Goal: Task Accomplishment & Management: Complete application form

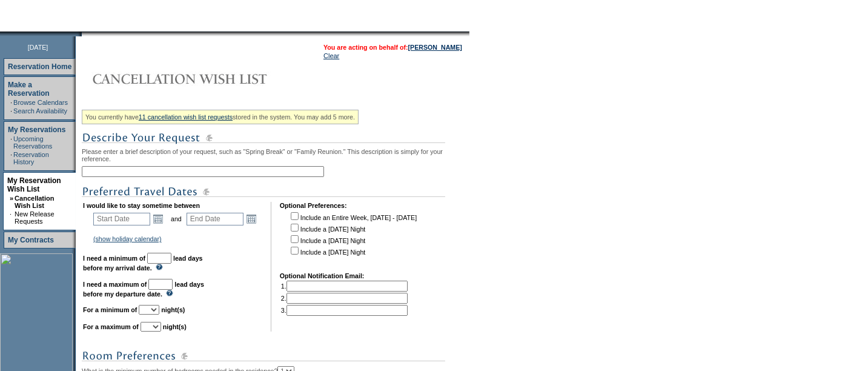
scroll to position [130, 0]
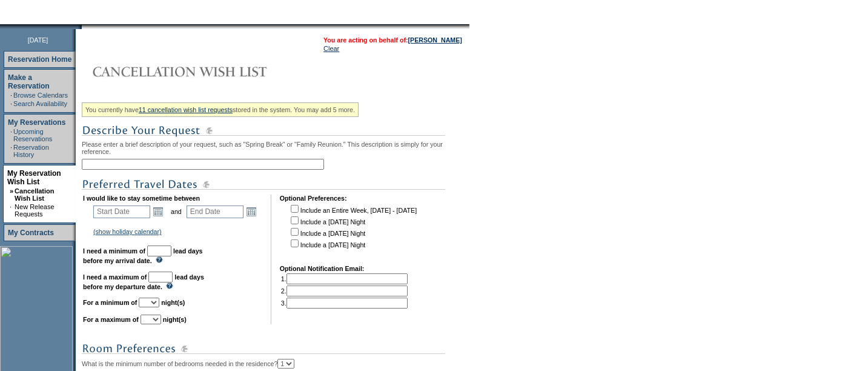
click at [154, 165] on input "text" at bounding box center [203, 164] width 242 height 11
type input "UT Ski 2027"
click at [134, 213] on input "text" at bounding box center [121, 211] width 57 height 13
type input "[DATE]"
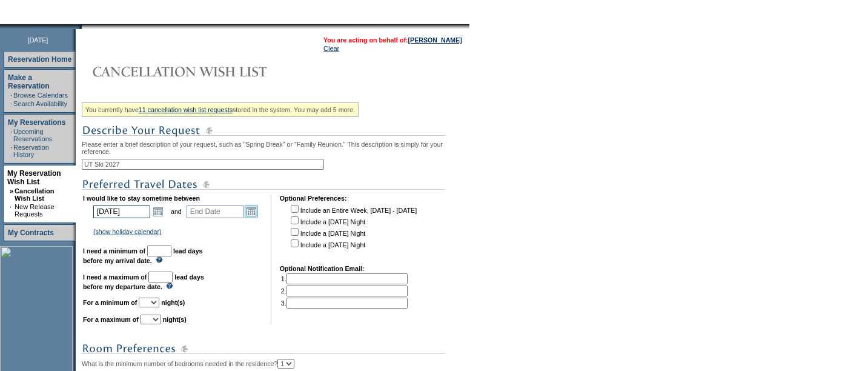
type input "[DATE]"
type input "450"
click at [251, 211] on link "Open the calendar popup." at bounding box center [251, 211] width 13 height 13
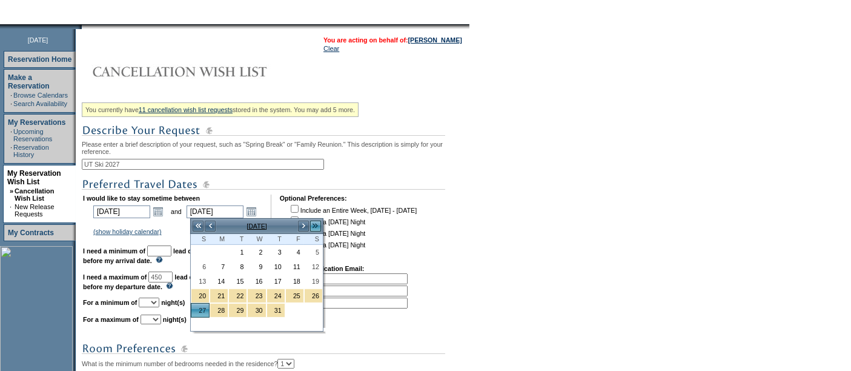
click at [316, 222] on link ">>" at bounding box center [315, 226] width 12 height 12
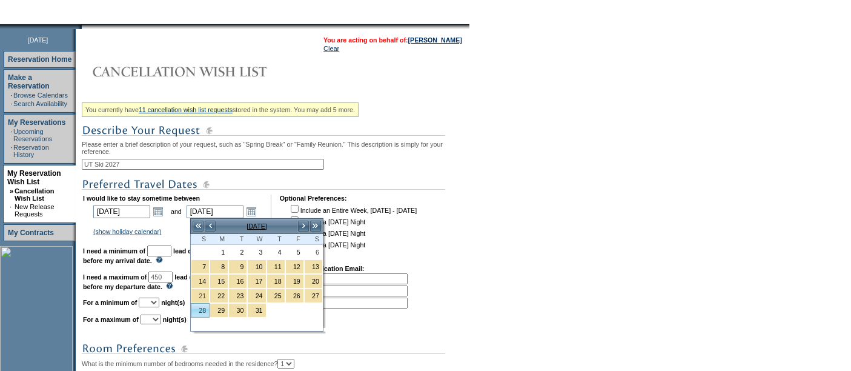
click at [203, 309] on link "28" at bounding box center [200, 309] width 18 height 13
type input "[DATE]"
type input "541"
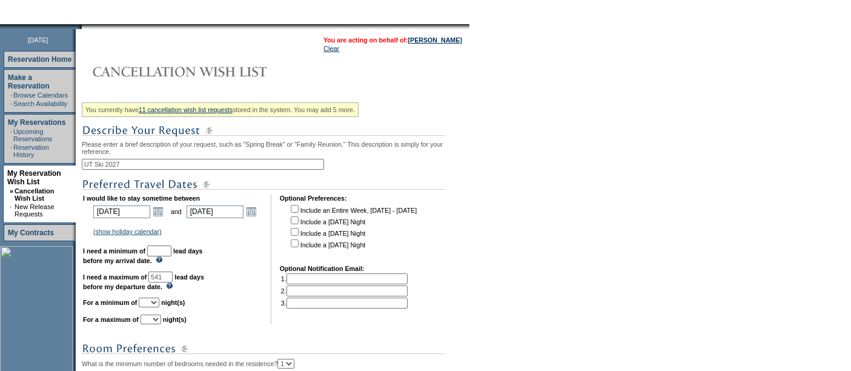
click at [171, 253] on input "text" at bounding box center [159, 250] width 24 height 11
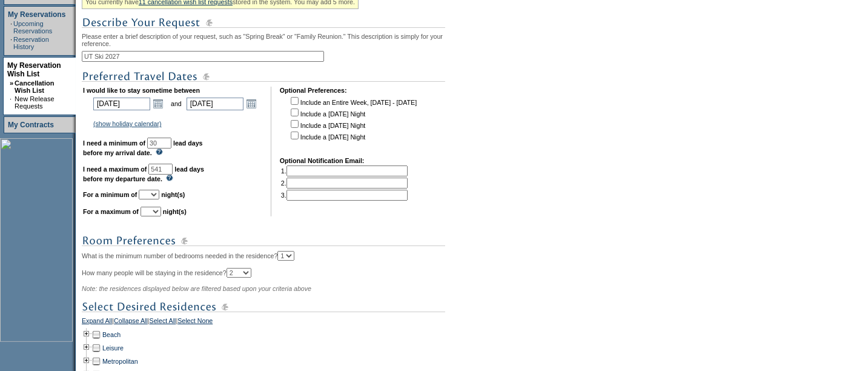
scroll to position [242, 0]
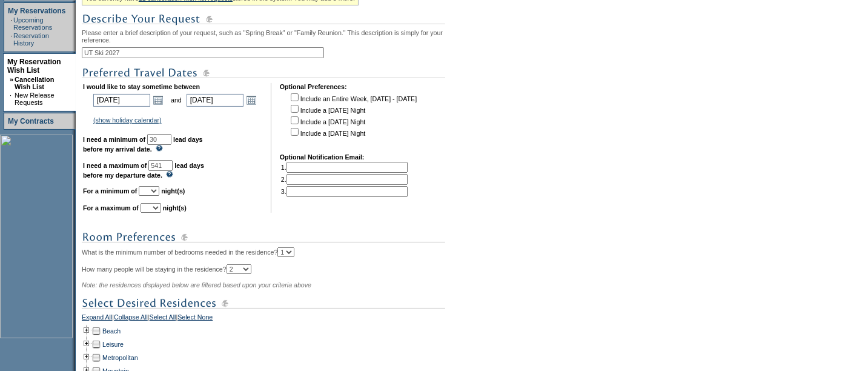
type input "30"
click at [159, 191] on select "1 2 3 4 5 6 7 8 9 10 11 12 13 14" at bounding box center [149, 191] width 21 height 10
select select "5"
click at [153, 186] on select "1 2 3 4 5 6 7 8 9 10 11 12 13 14" at bounding box center [149, 191] width 21 height 10
click at [161, 210] on select "1 2 3 4 5 6 7 8 9 10 11 12 13 14" at bounding box center [151, 208] width 21 height 10
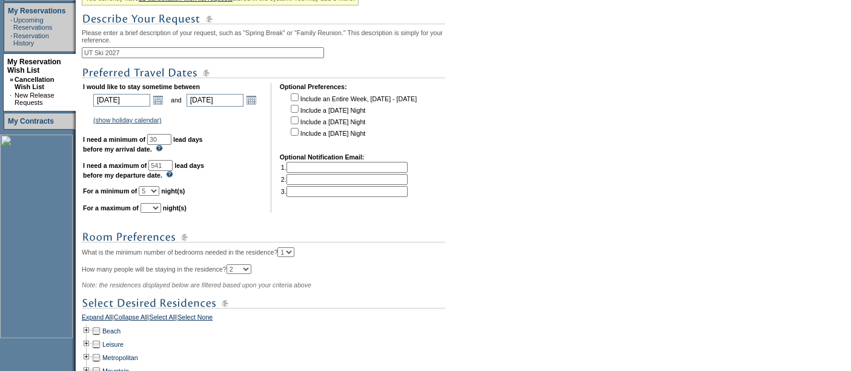
select select "7"
click at [155, 203] on select "1 2 3 4 5 6 7 8 9 10 11 12 13 14" at bounding box center [151, 208] width 21 height 10
click at [159, 192] on select "1 2 3 4 5 6 7 8 9 10 11 12 13 14" at bounding box center [149, 191] width 21 height 10
select select "4"
click at [153, 186] on select "1 2 3 4 5 6 7 8 9 10 11 12 13 14" at bounding box center [149, 191] width 21 height 10
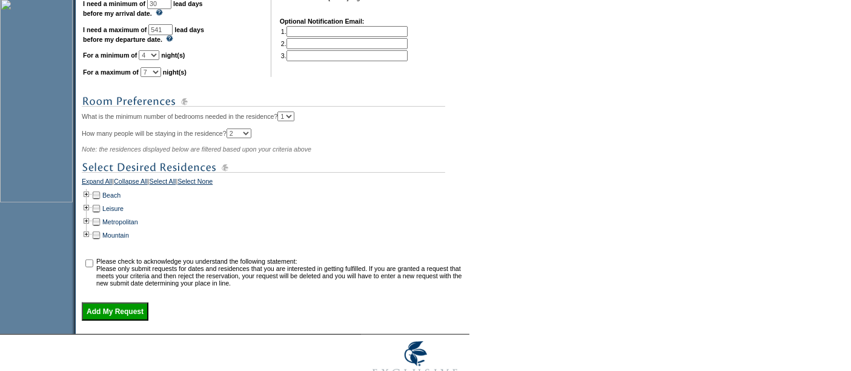
scroll to position [382, 0]
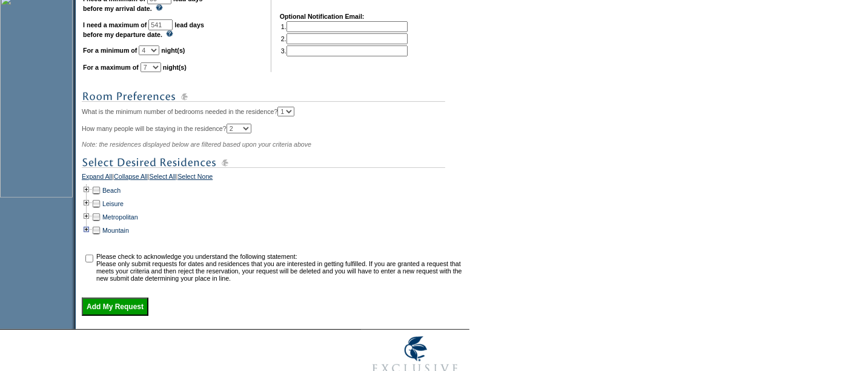
click at [91, 225] on td at bounding box center [87, 229] width 10 height 13
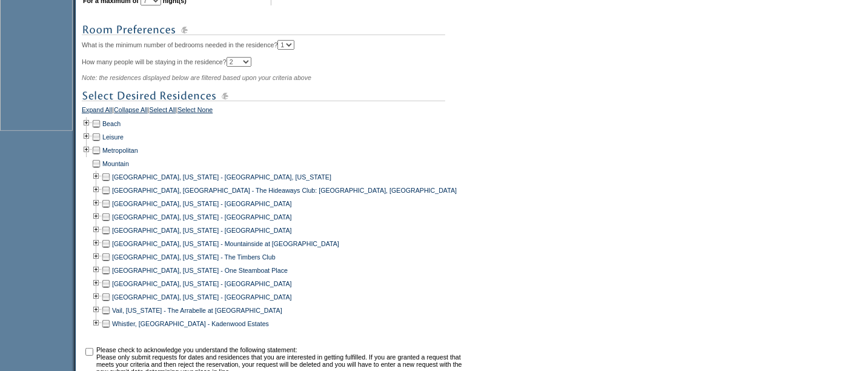
scroll to position [455, 0]
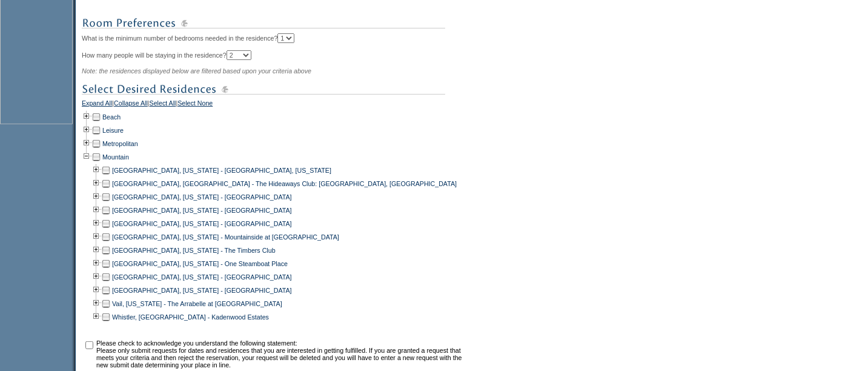
click at [111, 199] on td at bounding box center [106, 196] width 10 height 13
click at [110, 211] on td at bounding box center [106, 209] width 10 height 13
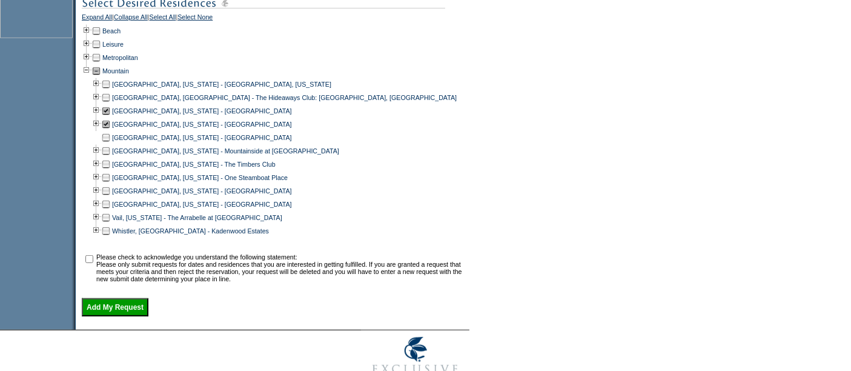
scroll to position [547, 0]
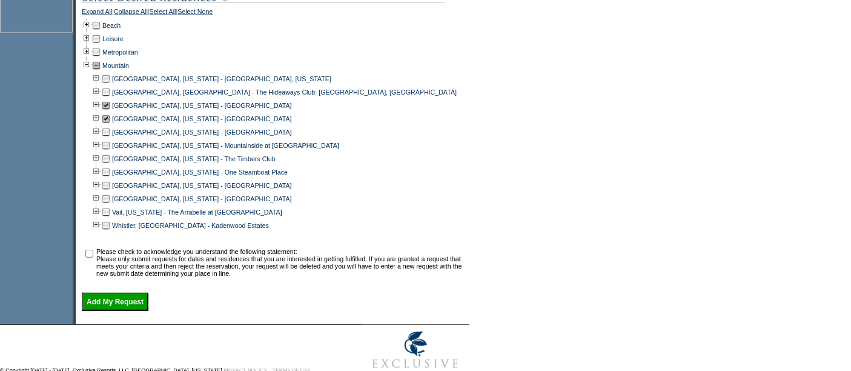
click at [91, 252] on input "checkbox" at bounding box center [89, 254] width 8 height 8
checkbox input "true"
click at [119, 297] on input "Add My Request" at bounding box center [115, 302] width 67 height 18
